Goal: Task Accomplishment & Management: Use online tool/utility

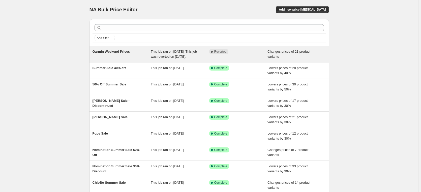
click at [116, 53] on span "Garmin Weekend Prices" at bounding box center [112, 52] width 38 height 4
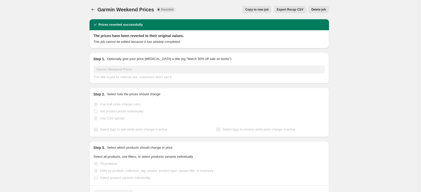
click at [258, 9] on span "Copy to new job" at bounding box center [256, 10] width 23 height 4
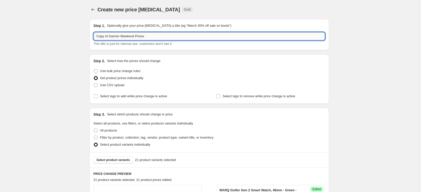
click at [162, 37] on input "Copy of Garmin Weekend Prices" at bounding box center [209, 36] width 231 height 8
drag, startPoint x: 112, startPoint y: 35, endPoint x: 94, endPoint y: 36, distance: 18.4
click at [94, 36] on div "Step 1. Optionally give your price change job a title (eg "March 30% off sale o…" at bounding box center [210, 34] width 240 height 31
click at [157, 35] on input "Garmin Weekend Prices" at bounding box center [209, 36] width 231 height 8
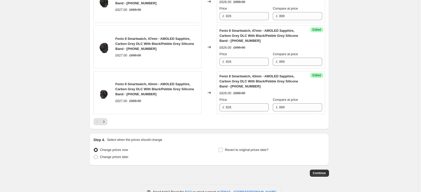
scroll to position [940, 0]
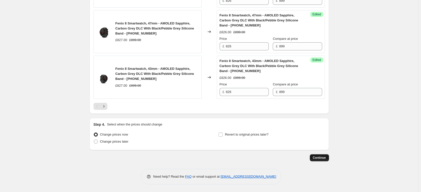
click at [319, 161] on button "Continue" at bounding box center [319, 157] width 19 height 7
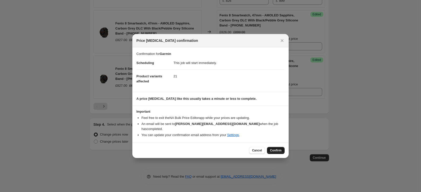
click at [276, 149] on span "Confirm" at bounding box center [276, 151] width 12 height 4
type input "Garmin"
